Goal: Register for event/course

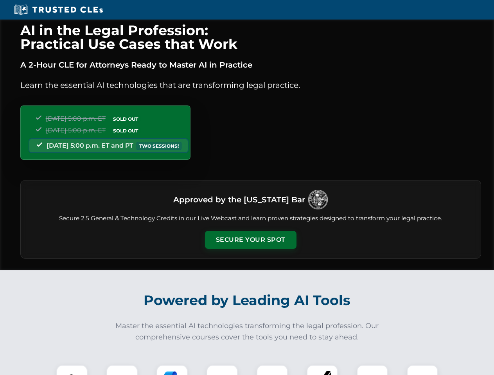
click at [250, 240] on button "Secure Your Spot" at bounding box center [250, 240] width 91 height 18
click at [72, 370] on img at bounding box center [72, 380] width 23 height 23
click at [122, 370] on div at bounding box center [121, 380] width 31 height 31
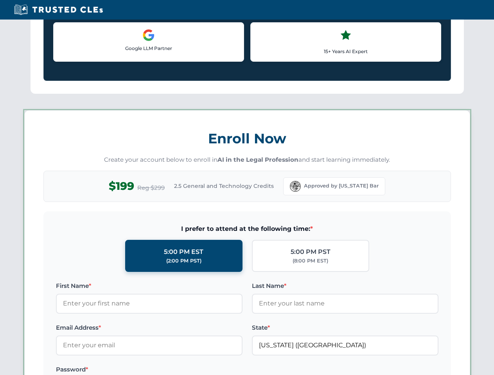
click at [222, 370] on label "Password *" at bounding box center [149, 369] width 186 height 9
